Goal: Transaction & Acquisition: Purchase product/service

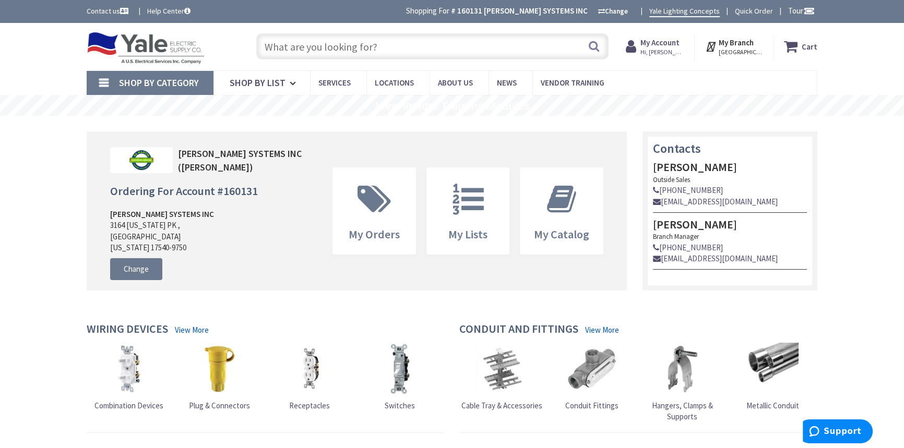
type input "[GEOGRAPHIC_DATA], [GEOGRAPHIC_DATA]"
click at [329, 56] on input "text" at bounding box center [432, 46] width 352 height 26
click at [457, 43] on input "text" at bounding box center [432, 46] width 352 height 26
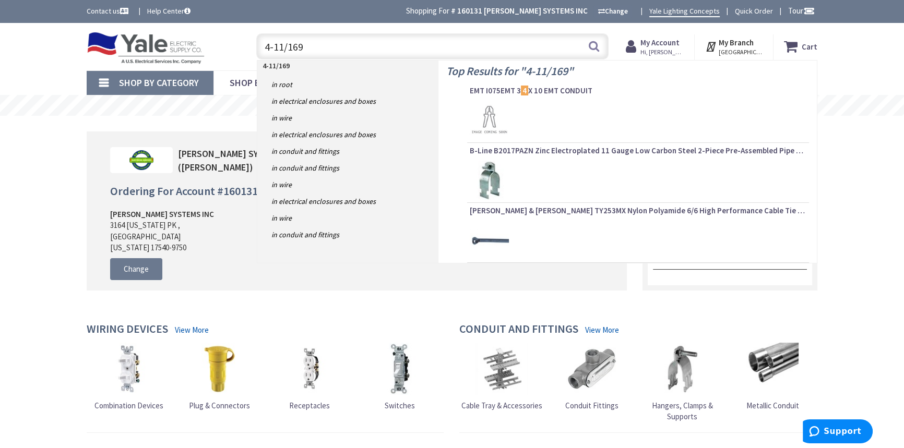
type input "4-11/16"
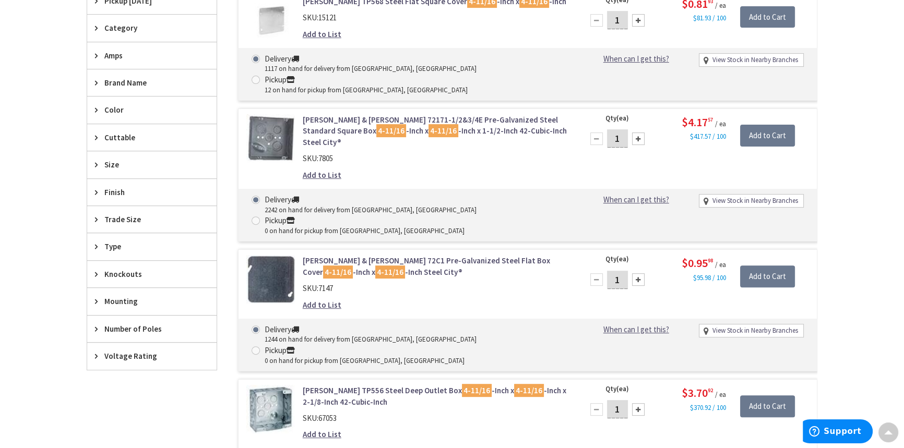
scroll to position [475, 0]
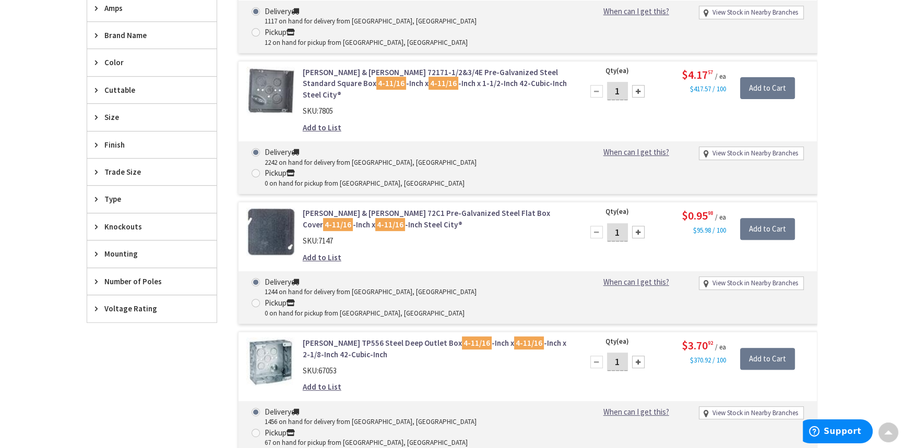
drag, startPoint x: 623, startPoint y: 289, endPoint x: 599, endPoint y: 290, distance: 24.0
click at [599, 352] on div "1" at bounding box center [617, 362] width 63 height 21
type input "12"
click at [780, 348] on input "Add to Cart" at bounding box center [767, 359] width 55 height 22
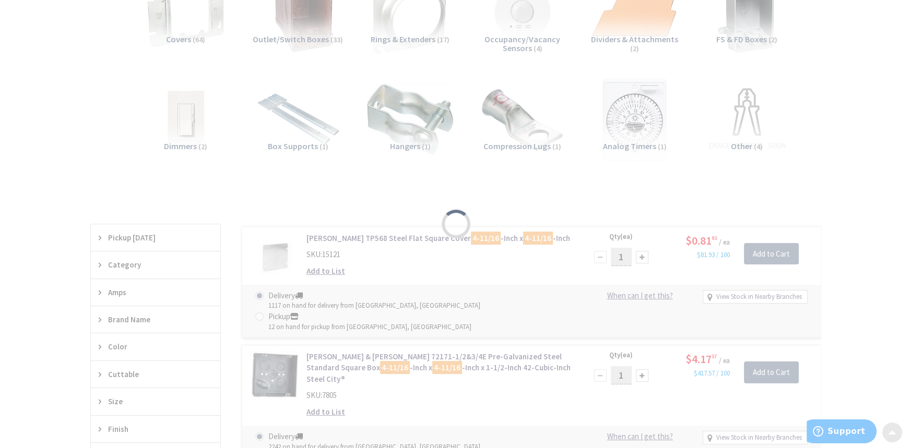
scroll to position [190, 0]
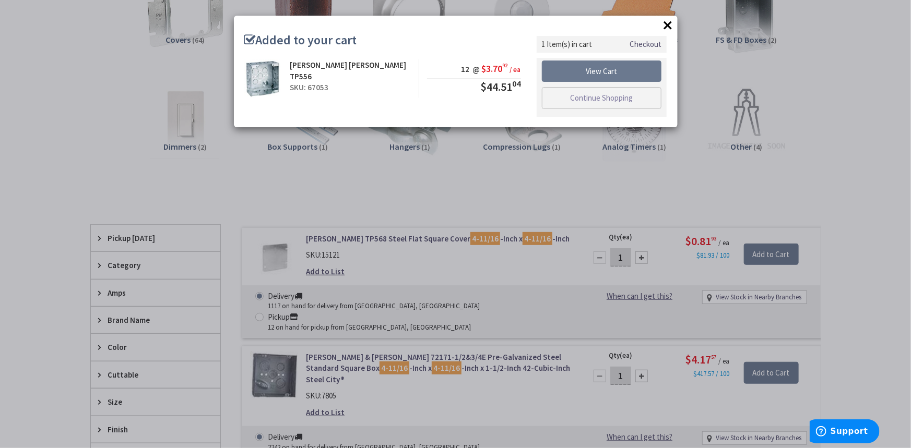
click at [657, 42] on link "Checkout" at bounding box center [646, 44] width 32 height 11
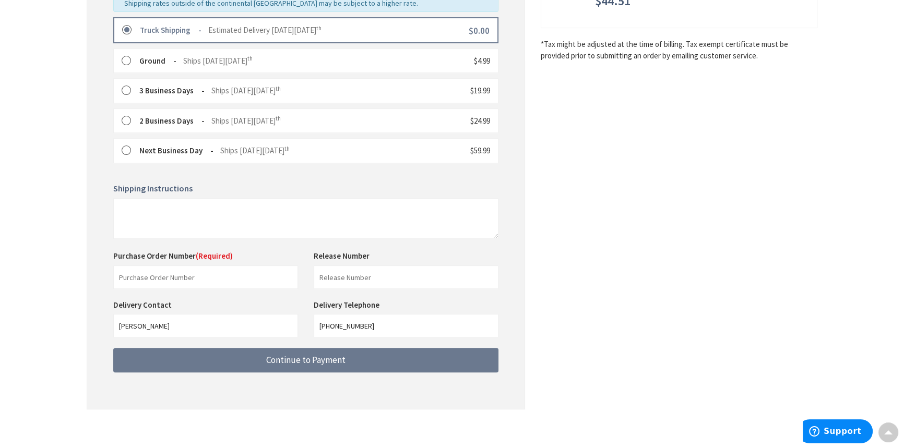
scroll to position [292, 0]
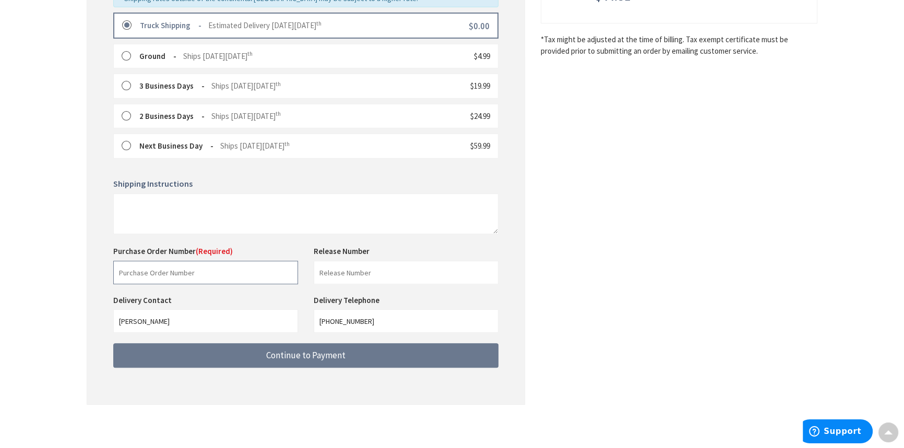
click at [155, 267] on input "text" at bounding box center [205, 272] width 185 height 23
type input "Verbal Joe"
click at [327, 279] on input "text" at bounding box center [406, 272] width 185 height 23
type input "19120TH"
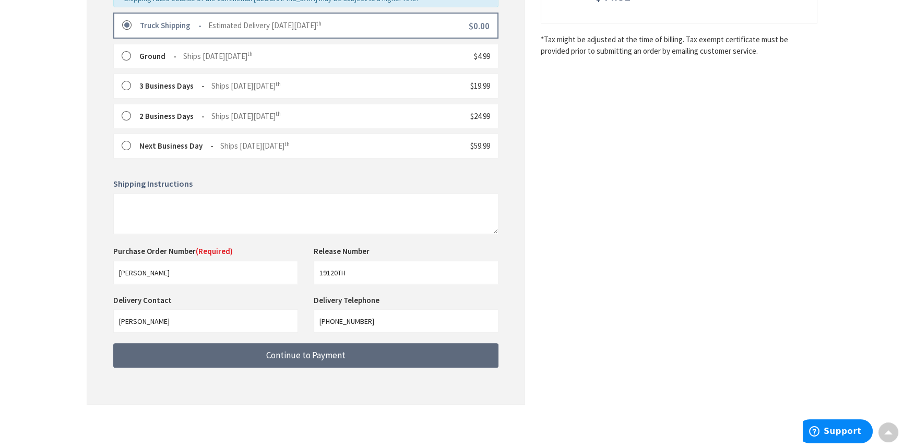
click at [313, 350] on span "Continue to Payment" at bounding box center [305, 355] width 79 height 11
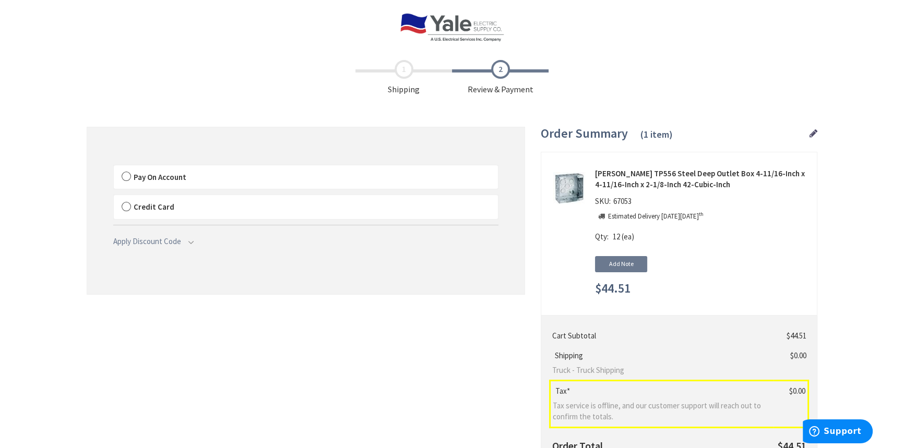
click at [127, 178] on label "Pay On Account" at bounding box center [306, 177] width 384 height 24
click at [114, 168] on input "Pay On Account" at bounding box center [114, 168] width 0 height 0
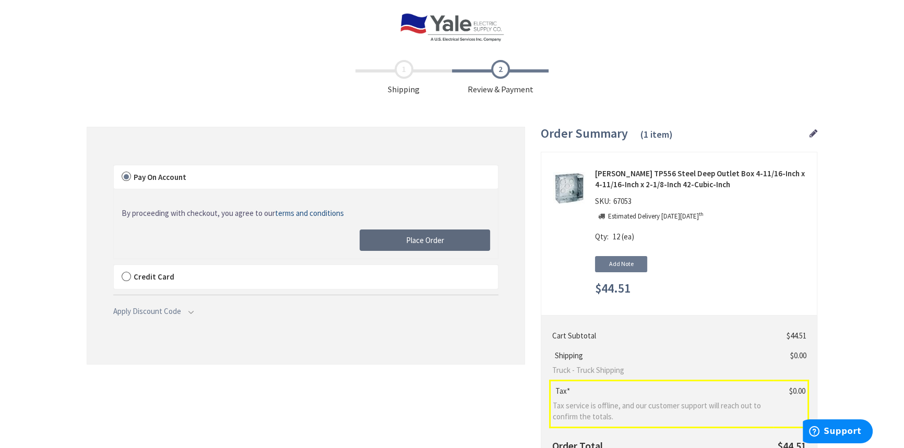
click at [439, 239] on span "Place Order" at bounding box center [425, 240] width 38 height 10
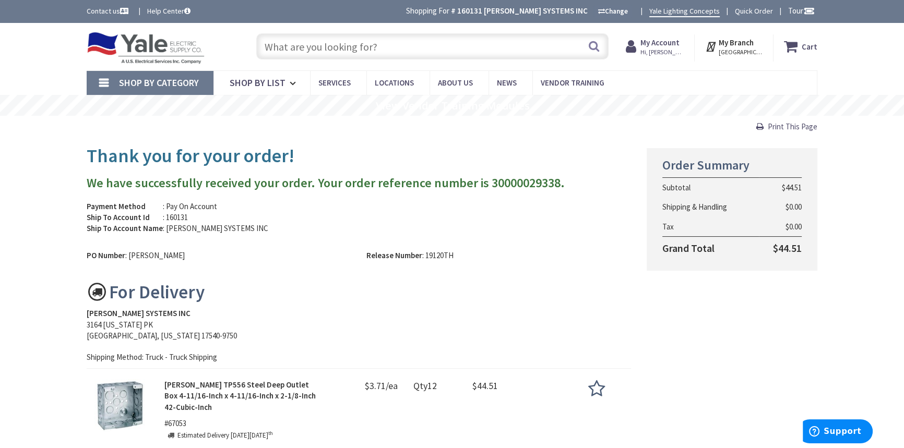
click at [804, 127] on span "Print This Page" at bounding box center [793, 127] width 50 height 10
